Goal: Find specific page/section: Find specific page/section

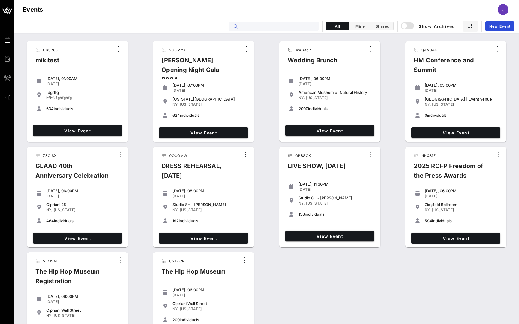
click at [249, 28] on input "text" at bounding box center [277, 26] width 74 height 8
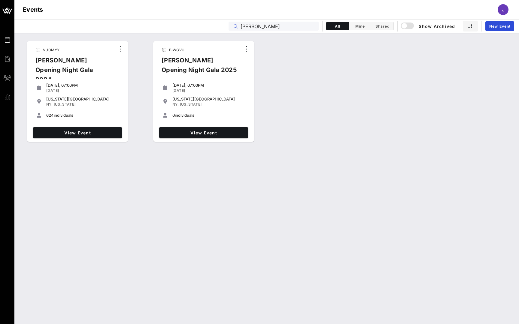
type input "Ailey"
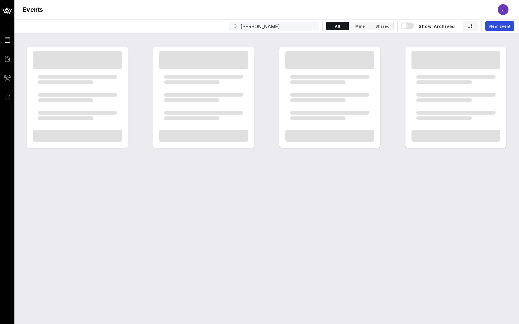
click at [80, 134] on div at bounding box center [77, 160] width 89 height 60
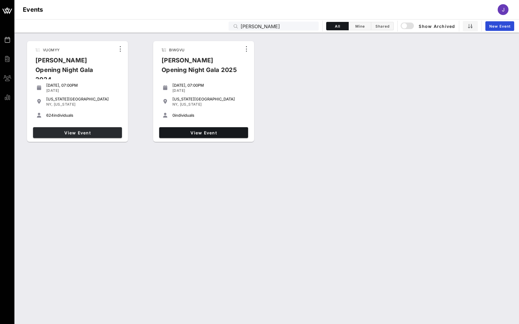
click at [80, 135] on span "View Event" at bounding box center [77, 132] width 84 height 5
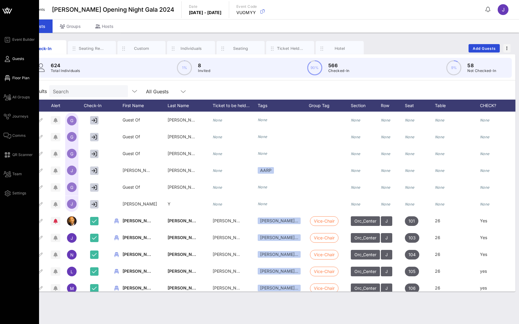
click at [11, 79] on link "Floor Plan" at bounding box center [17, 77] width 26 height 7
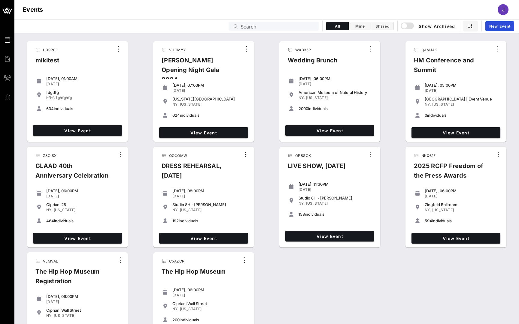
click at [258, 27] on input "Search" at bounding box center [277, 26] width 74 height 8
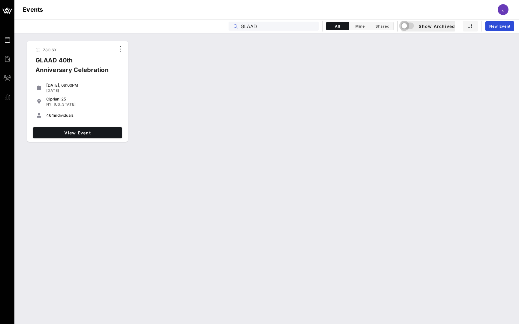
type input "GLAAD"
click at [408, 25] on div "button" at bounding box center [404, 26] width 8 height 8
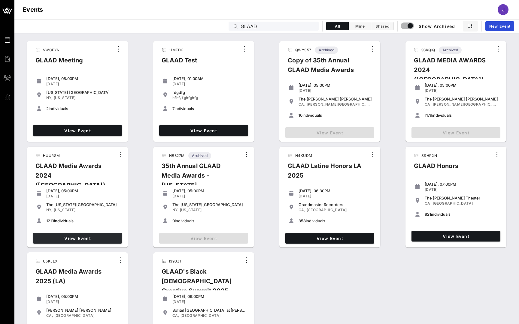
click at [80, 236] on span "View Event" at bounding box center [77, 238] width 84 height 5
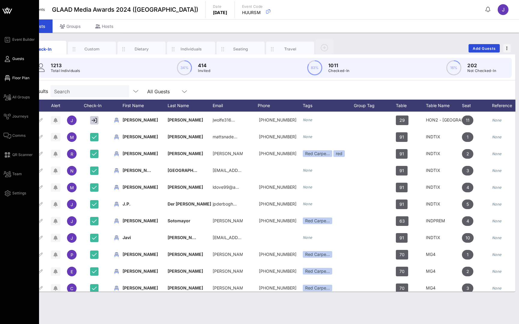
click at [20, 79] on span "Floor Plan" at bounding box center [20, 77] width 17 height 5
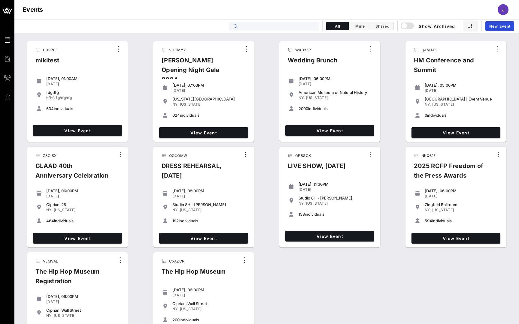
click at [268, 27] on input "text" at bounding box center [277, 26] width 74 height 8
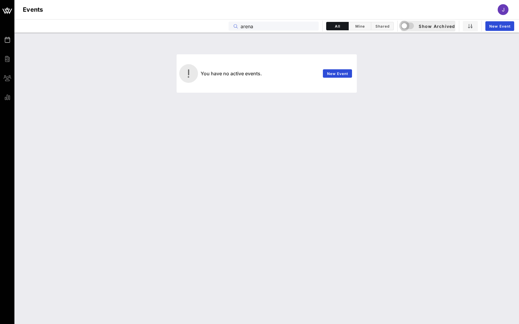
type input "arena"
click at [408, 23] on div "button" at bounding box center [404, 26] width 8 height 8
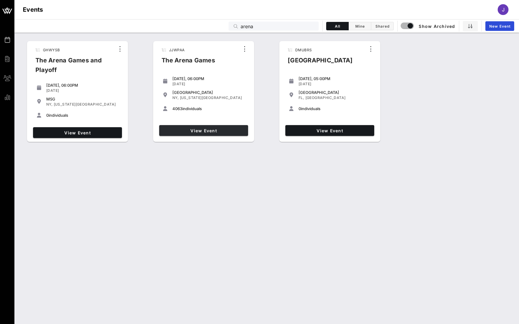
click at [180, 131] on span "View Event" at bounding box center [203, 130] width 84 height 5
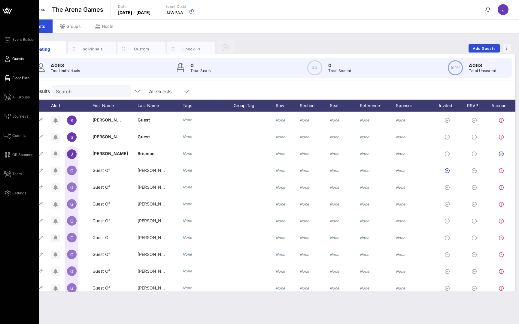
click at [15, 78] on span "Floor Plan" at bounding box center [20, 77] width 17 height 5
